Goal: Transaction & Acquisition: Book appointment/travel/reservation

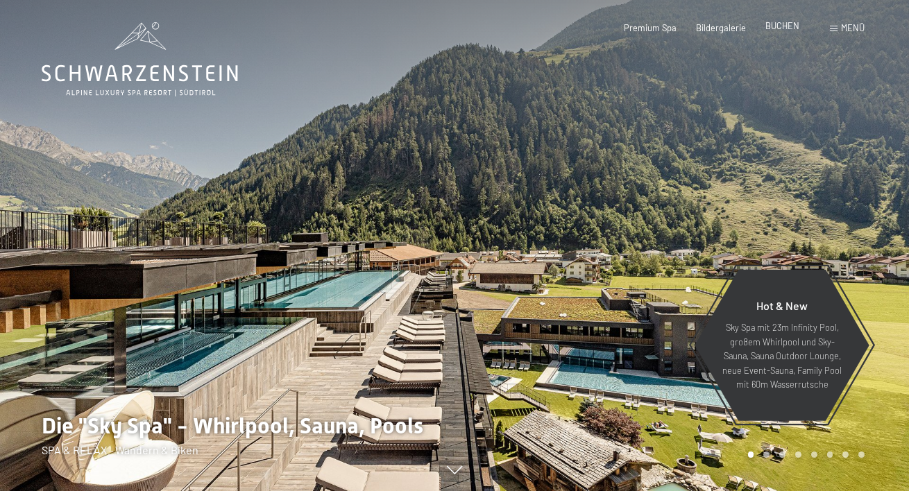
click at [779, 26] on span "BUCHEN" at bounding box center [783, 25] width 34 height 11
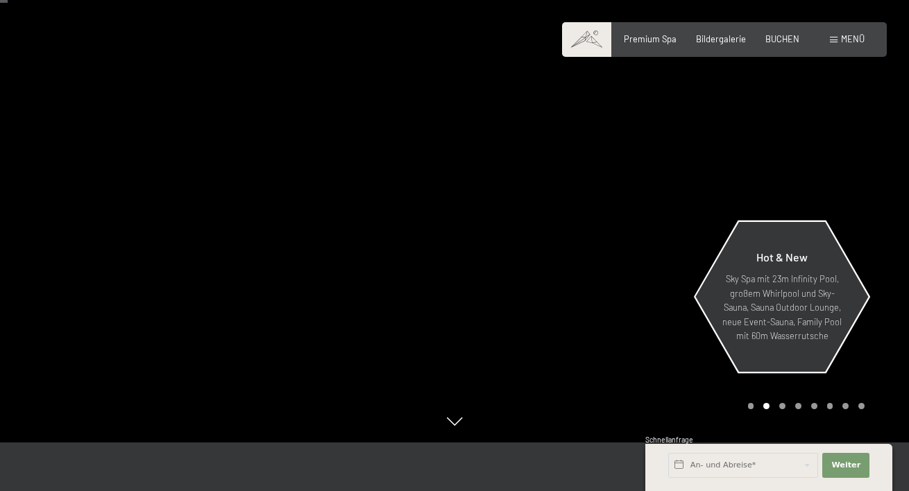
scroll to position [50, 0]
click at [642, 301] on div at bounding box center [682, 195] width 455 height 491
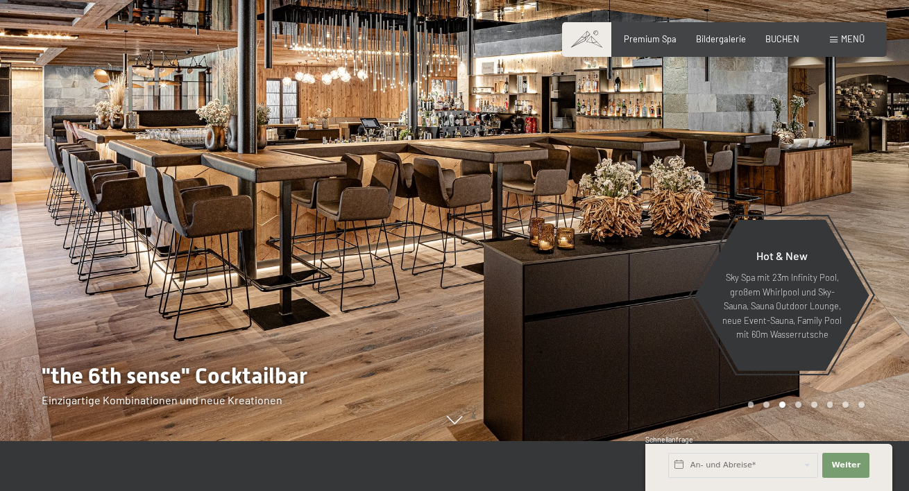
click at [638, 289] on div at bounding box center [682, 195] width 455 height 491
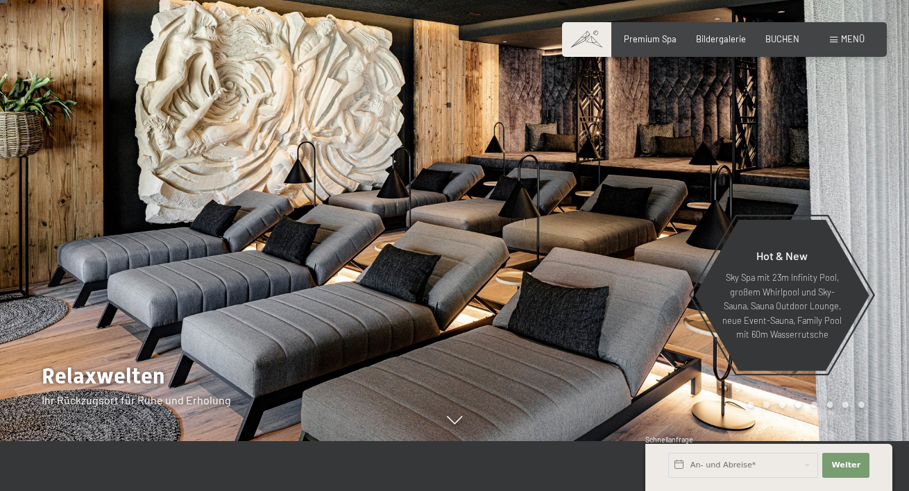
click at [775, 157] on div at bounding box center [682, 195] width 455 height 491
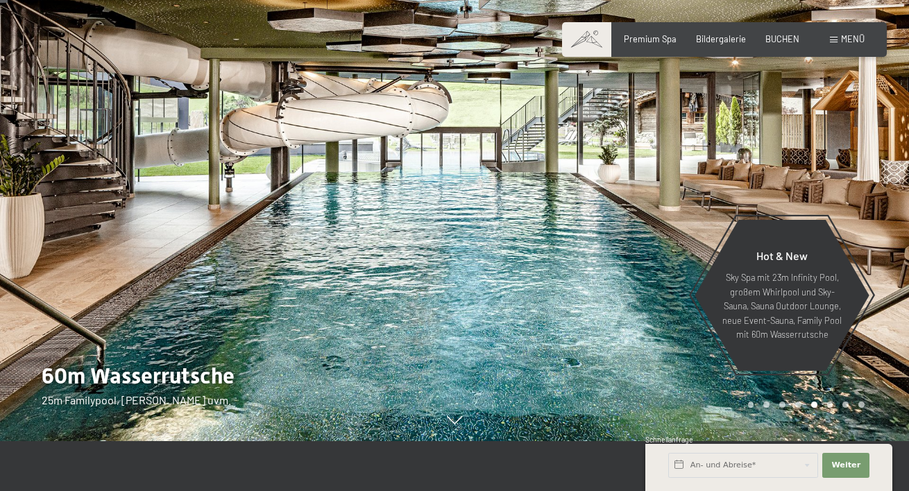
click at [799, 157] on div at bounding box center [682, 195] width 455 height 491
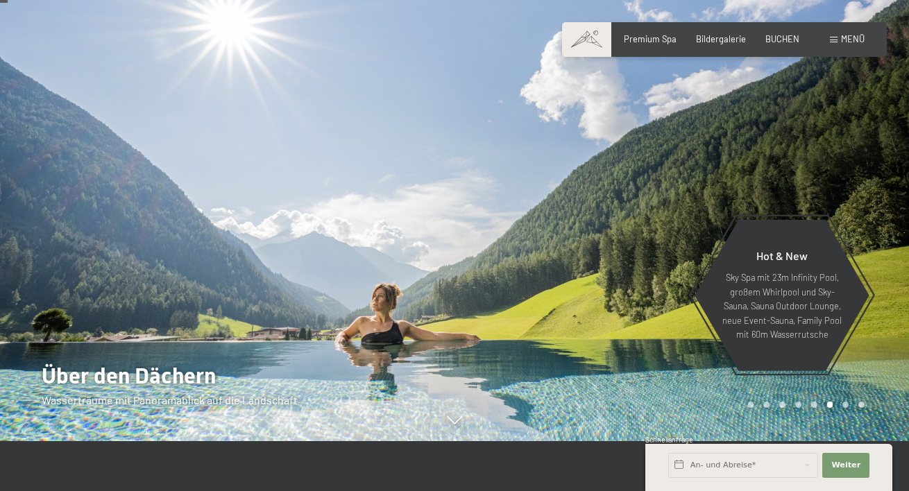
click at [753, 162] on div at bounding box center [682, 195] width 455 height 491
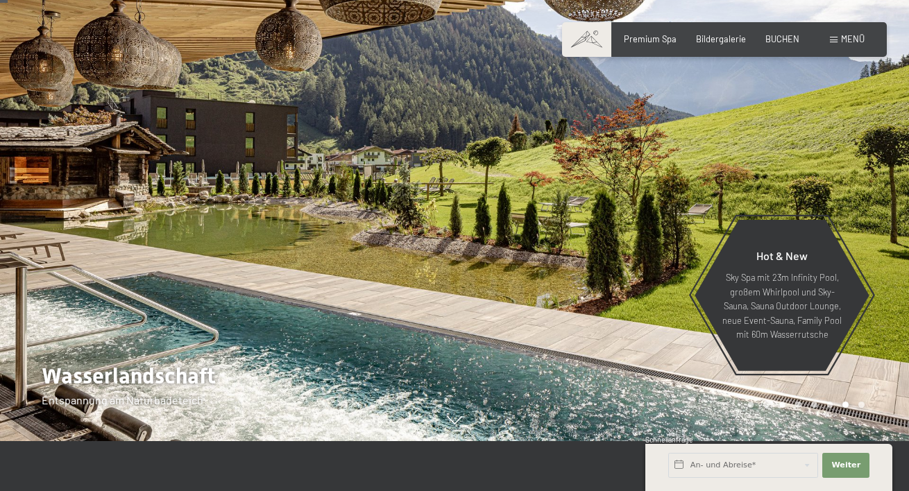
click at [753, 162] on div at bounding box center [682, 195] width 455 height 491
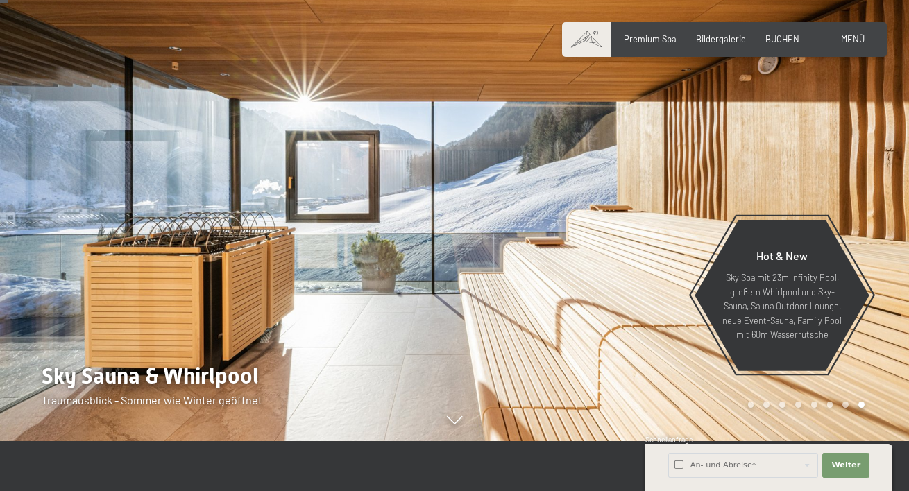
click at [753, 162] on div at bounding box center [682, 195] width 455 height 491
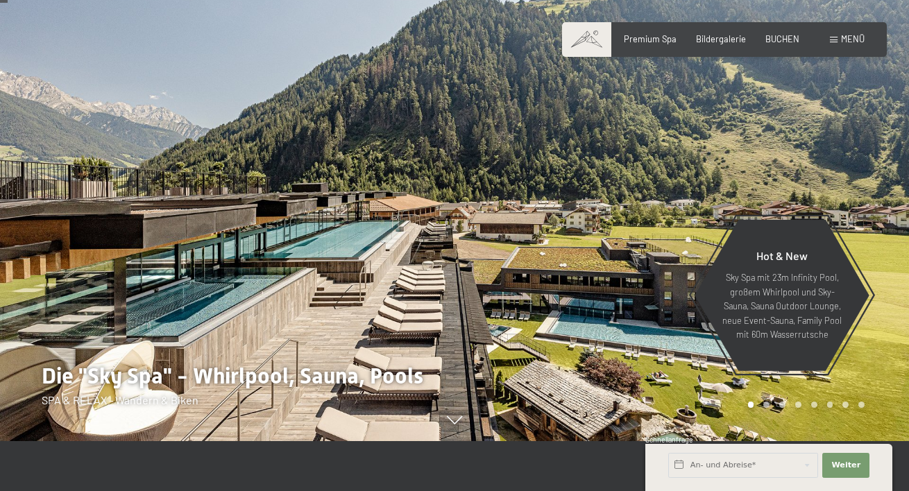
click at [753, 162] on div at bounding box center [682, 195] width 455 height 491
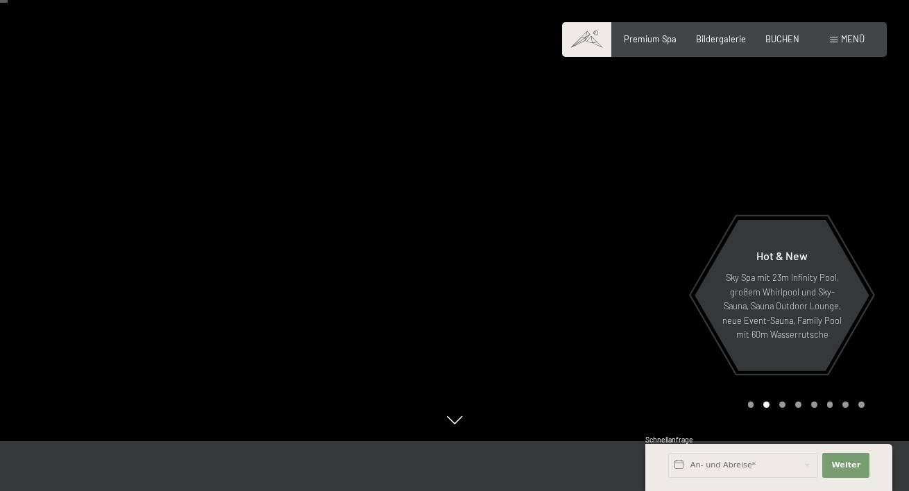
click at [753, 162] on div at bounding box center [682, 195] width 455 height 491
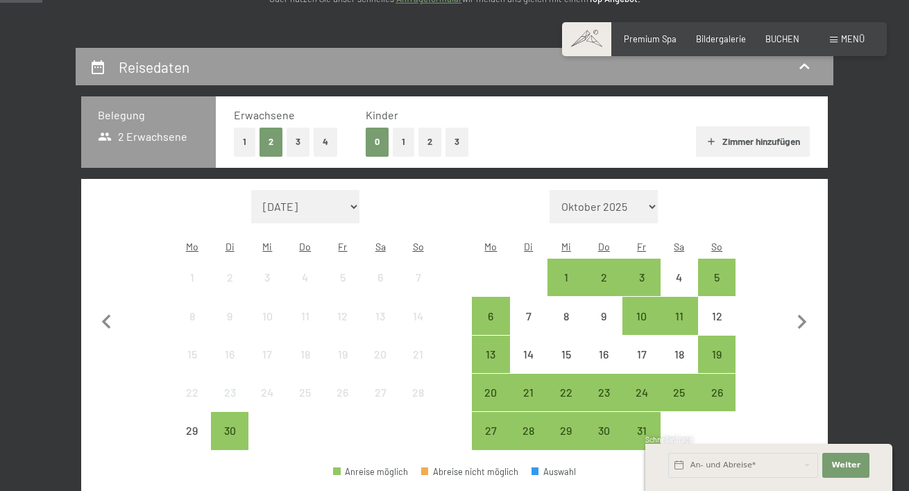
scroll to position [221, 0]
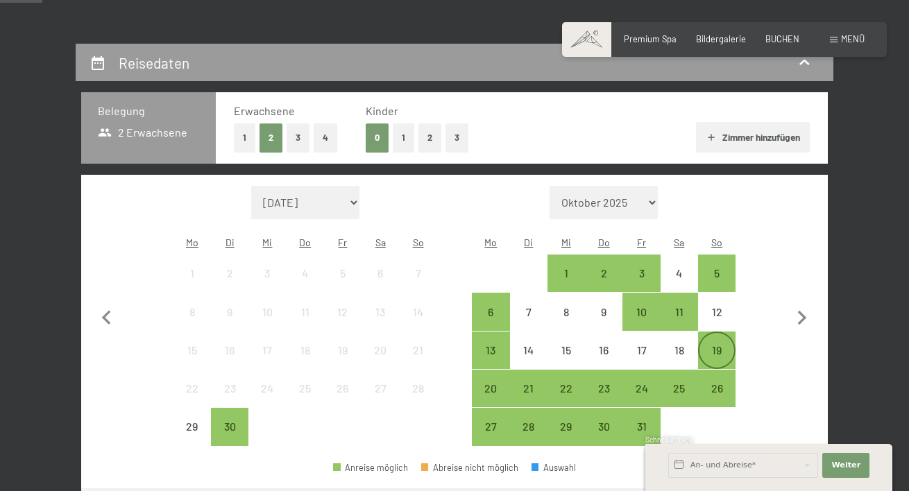
click at [707, 345] on div "19" at bounding box center [717, 362] width 35 height 35
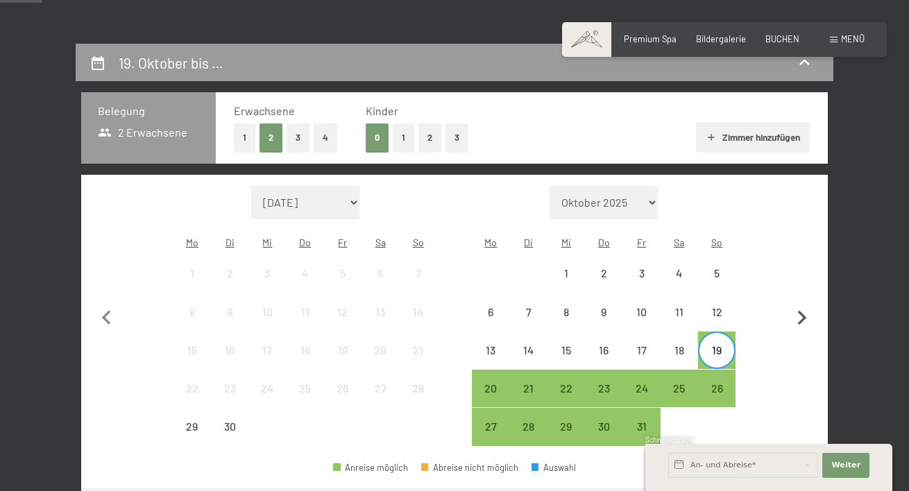
click at [806, 304] on icon "button" at bounding box center [802, 318] width 29 height 29
select select "[DATE]"
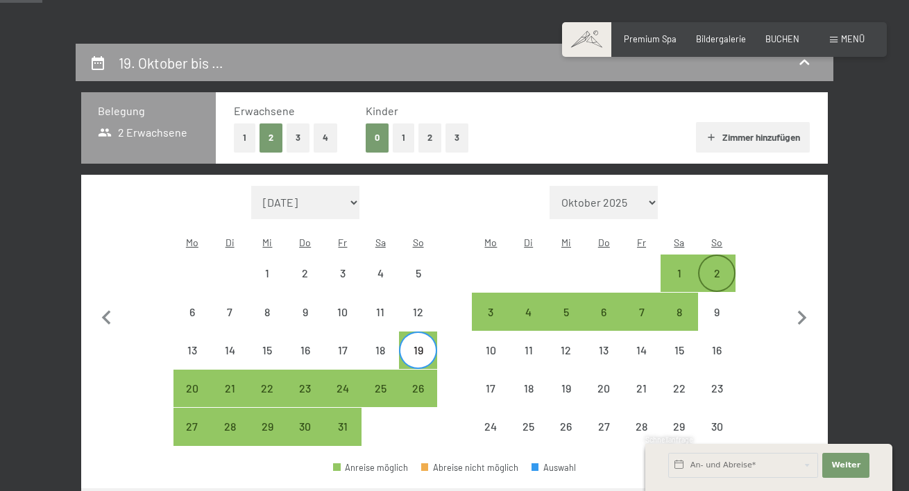
select select "[DATE]"
click at [684, 268] on div "1" at bounding box center [679, 285] width 35 height 35
select select "[DATE]"
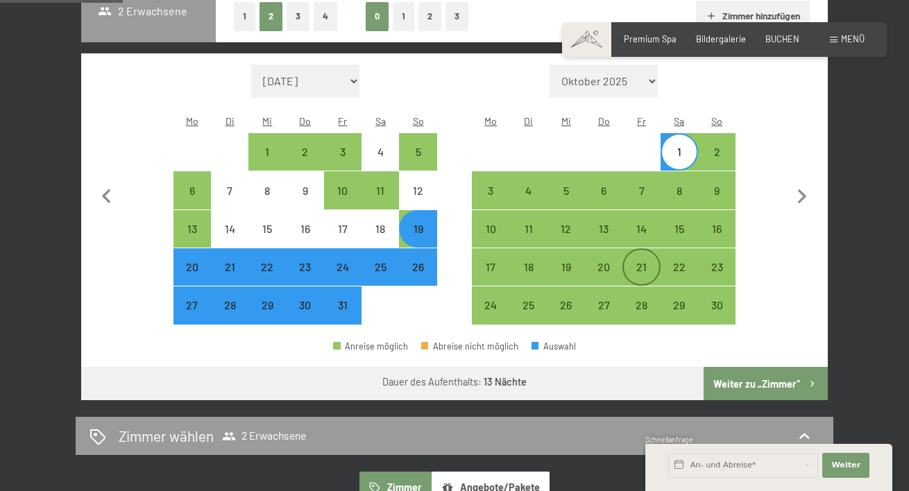
scroll to position [352, 0]
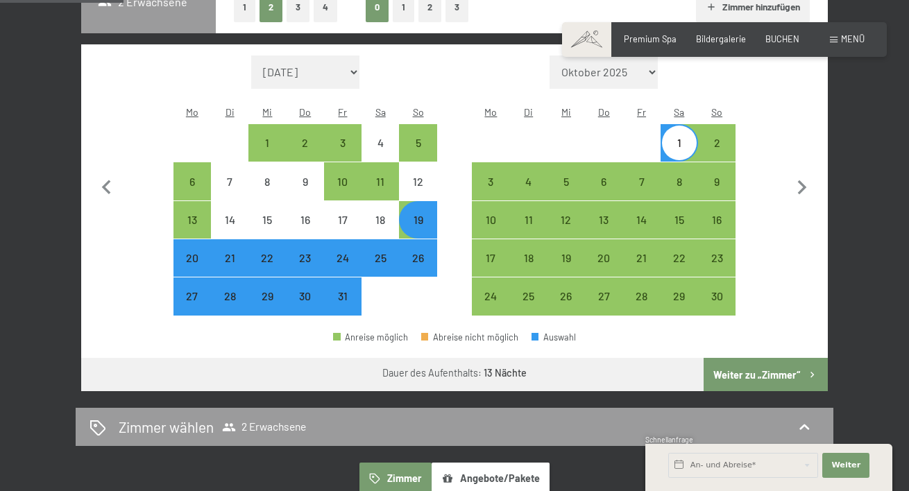
click at [734, 358] on button "Weiter zu „Zimmer“" at bounding box center [766, 374] width 124 height 33
select select "[DATE]"
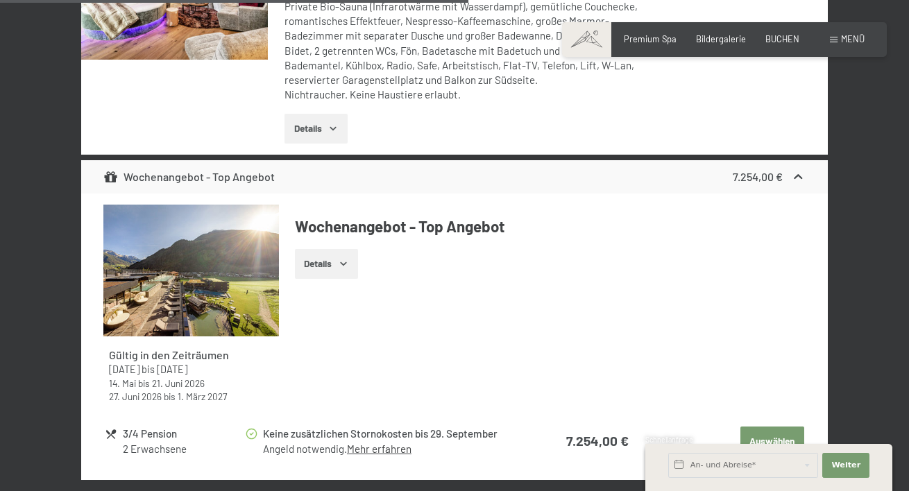
scroll to position [1120, 0]
